Goal: Information Seeking & Learning: Learn about a topic

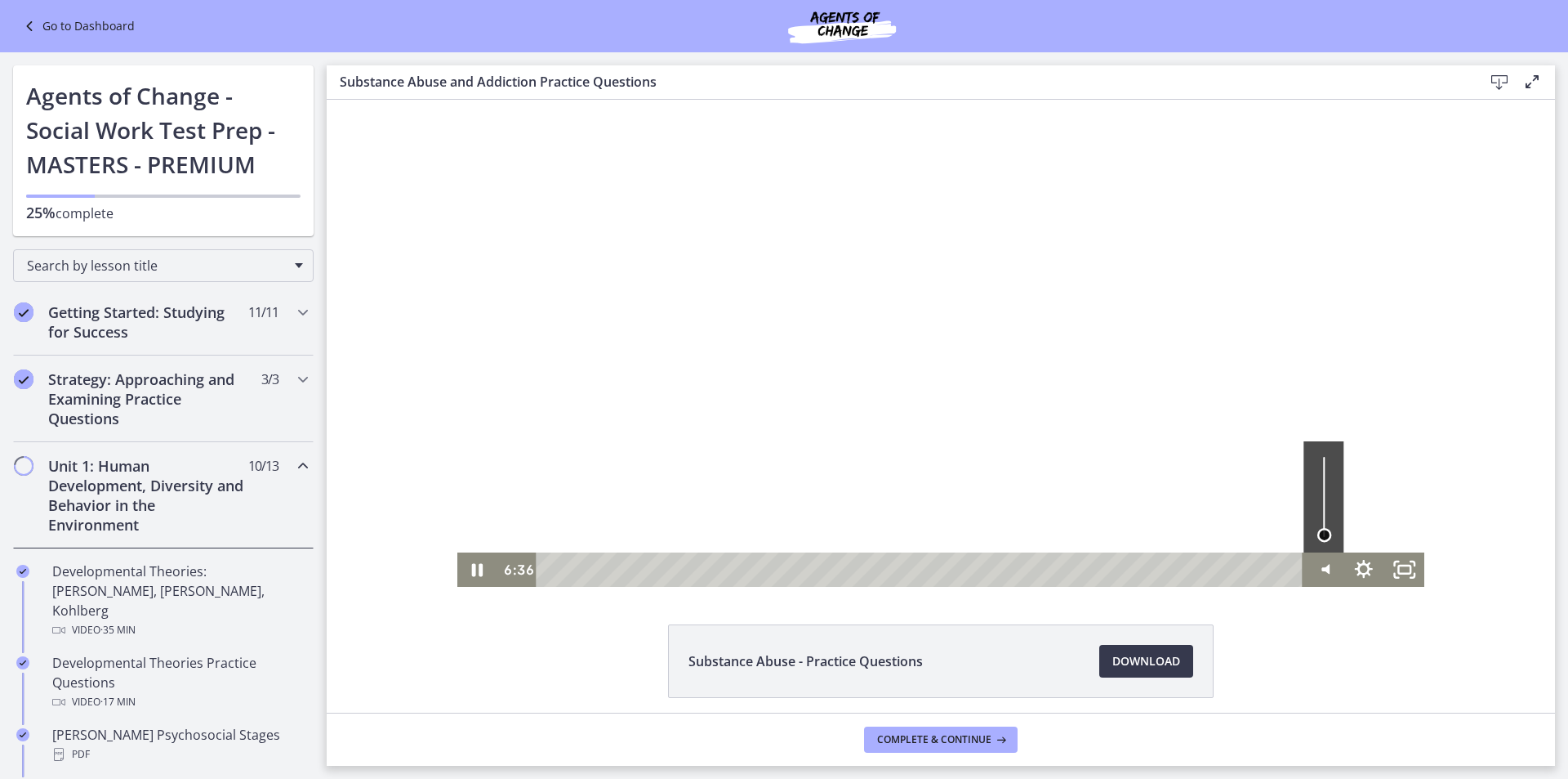
click at [1322, 530] on div "Volume" at bounding box center [1323, 534] width 15 height 15
click at [1324, 566] on icon "Mute" at bounding box center [1323, 569] width 40 height 34
click at [1323, 569] on icon "Unmute" at bounding box center [1323, 569] width 49 height 41
drag, startPoint x: 475, startPoint y: 576, endPoint x: 441, endPoint y: 488, distance: 94.3
click at [474, 576] on icon "Pause" at bounding box center [477, 570] width 11 height 13
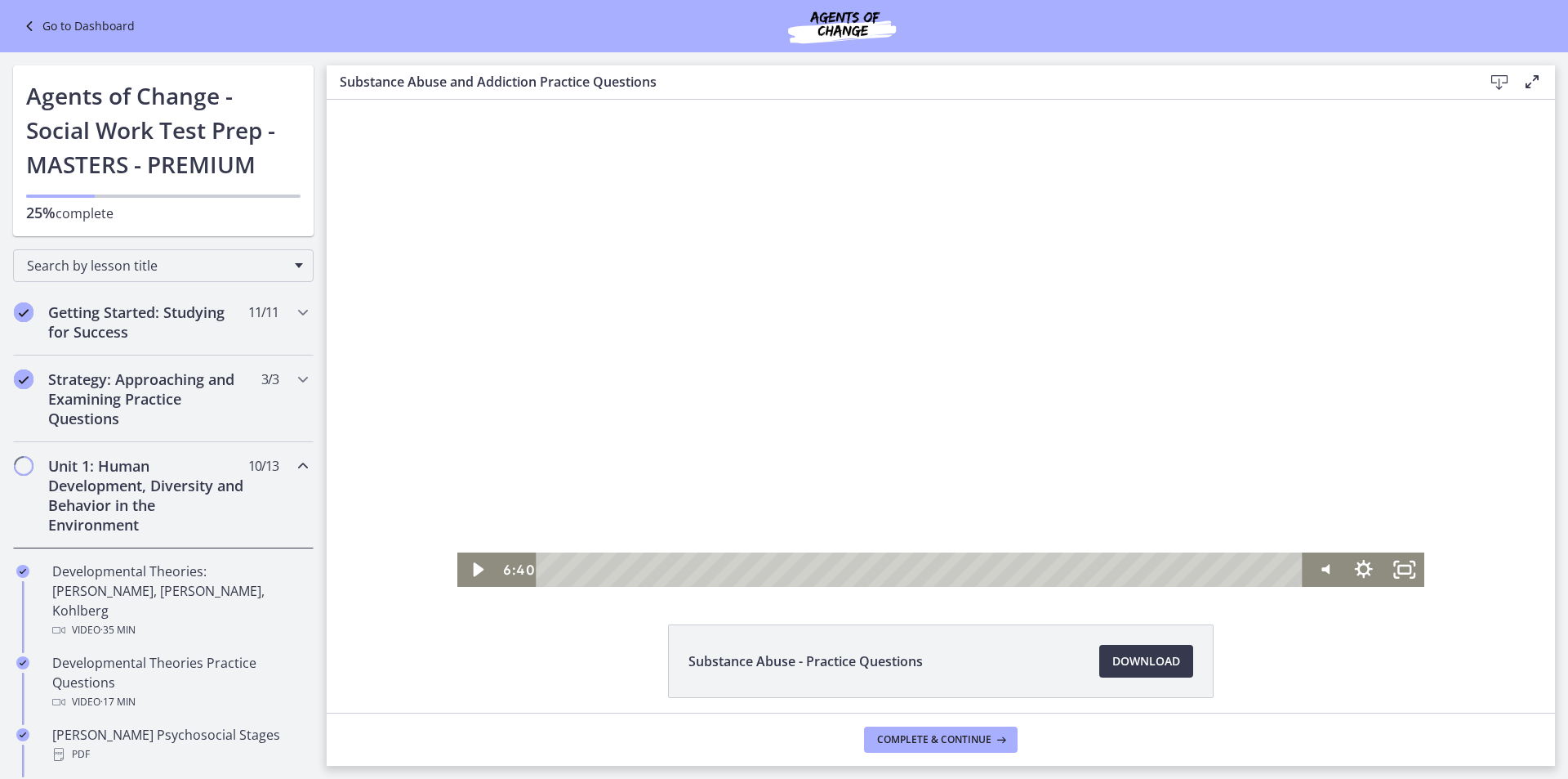
click at [1192, 96] on div "Substance Abuse and Addiction Practice Questions Download Enable fullscreen" at bounding box center [941, 82] width 1228 height 34
click at [1181, 463] on div at bounding box center [941, 343] width 968 height 487
drag, startPoint x: 1323, startPoint y: 531, endPoint x: 1323, endPoint y: 516, distance: 15.0
click at [1323, 516] on div "Volume" at bounding box center [1323, 516] width 15 height 15
click at [472, 571] on icon "Pause" at bounding box center [477, 570] width 11 height 13
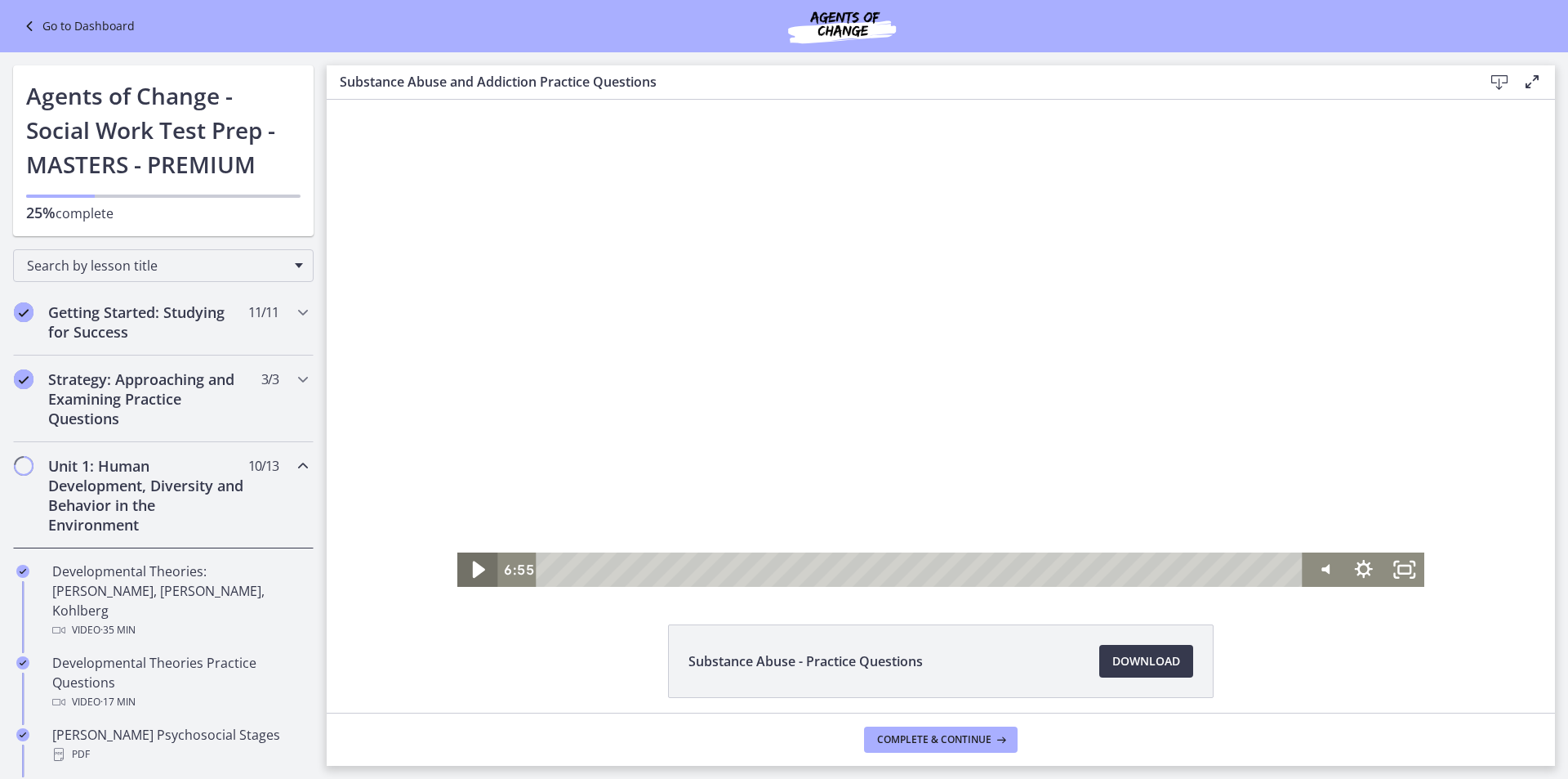
click at [466, 576] on icon "Play Video" at bounding box center [479, 569] width 49 height 41
click at [472, 576] on icon "Pause" at bounding box center [477, 570] width 11 height 13
